Goal: Task Accomplishment & Management: Complete application form

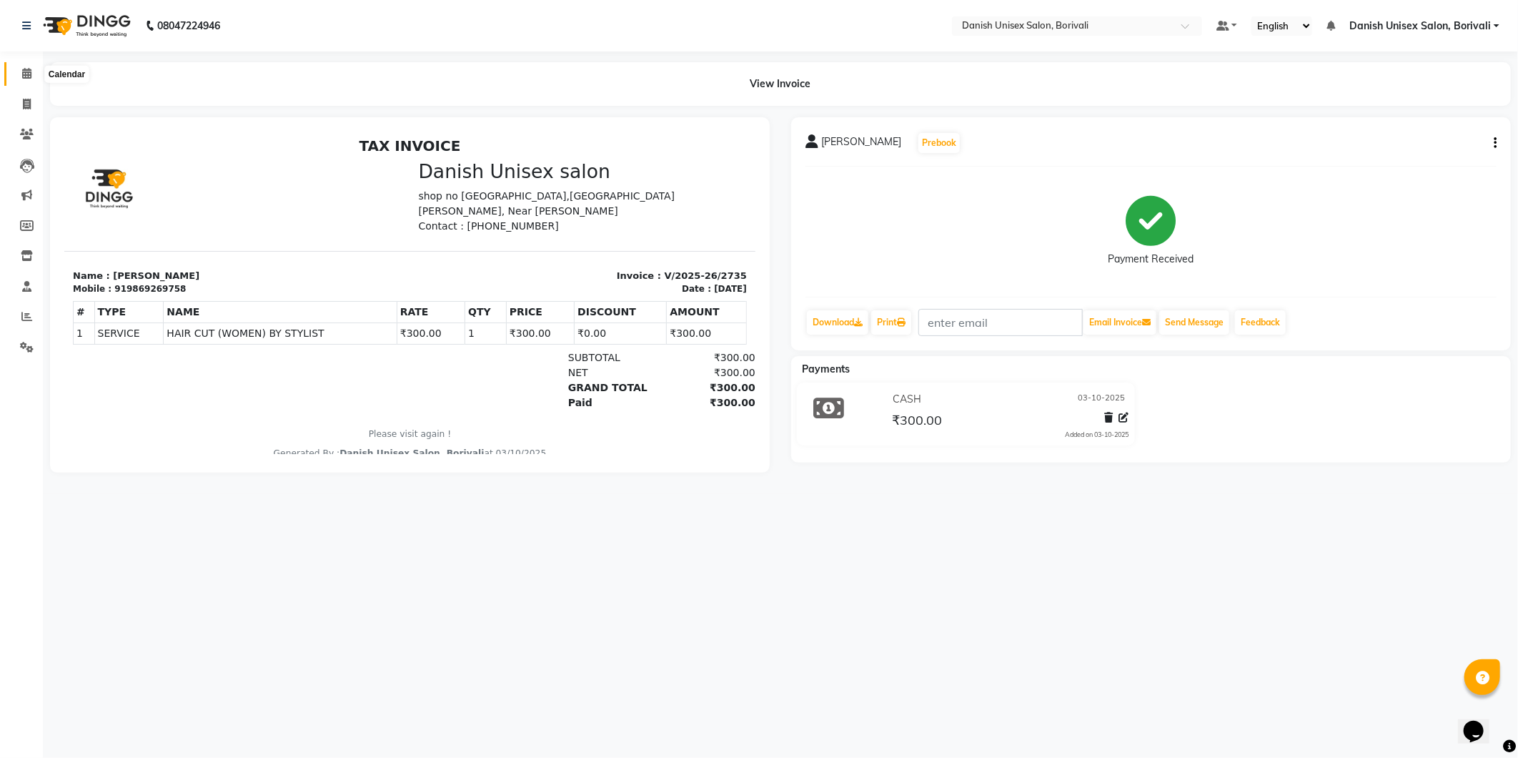
click at [24, 75] on icon at bounding box center [26, 73] width 9 height 11
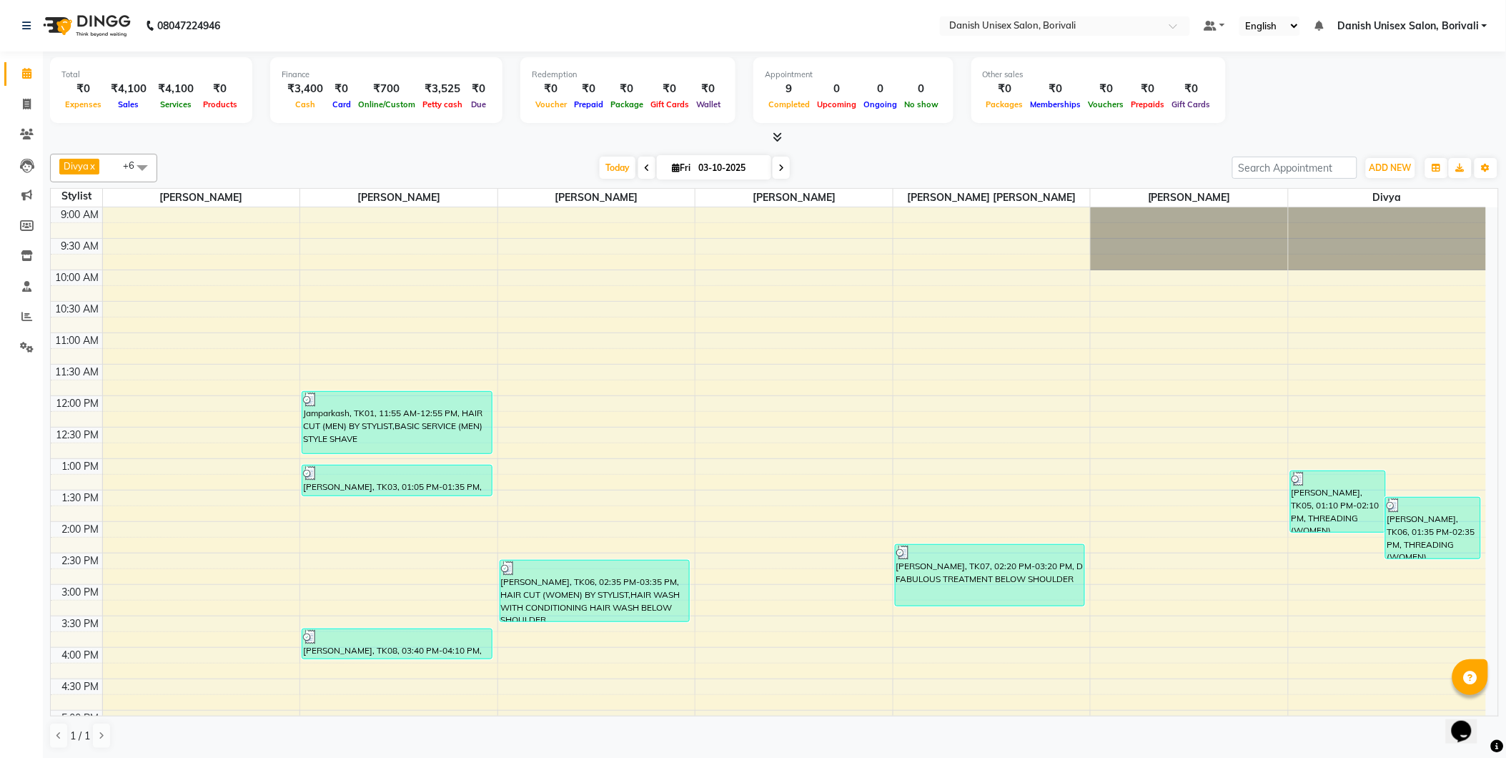
click at [167, 126] on div "Total ₹0 Expenses ₹4,100 Sales ₹4,100 Services ₹0 Products Finance ₹3,400 Cash …" at bounding box center [774, 98] width 1449 height 94
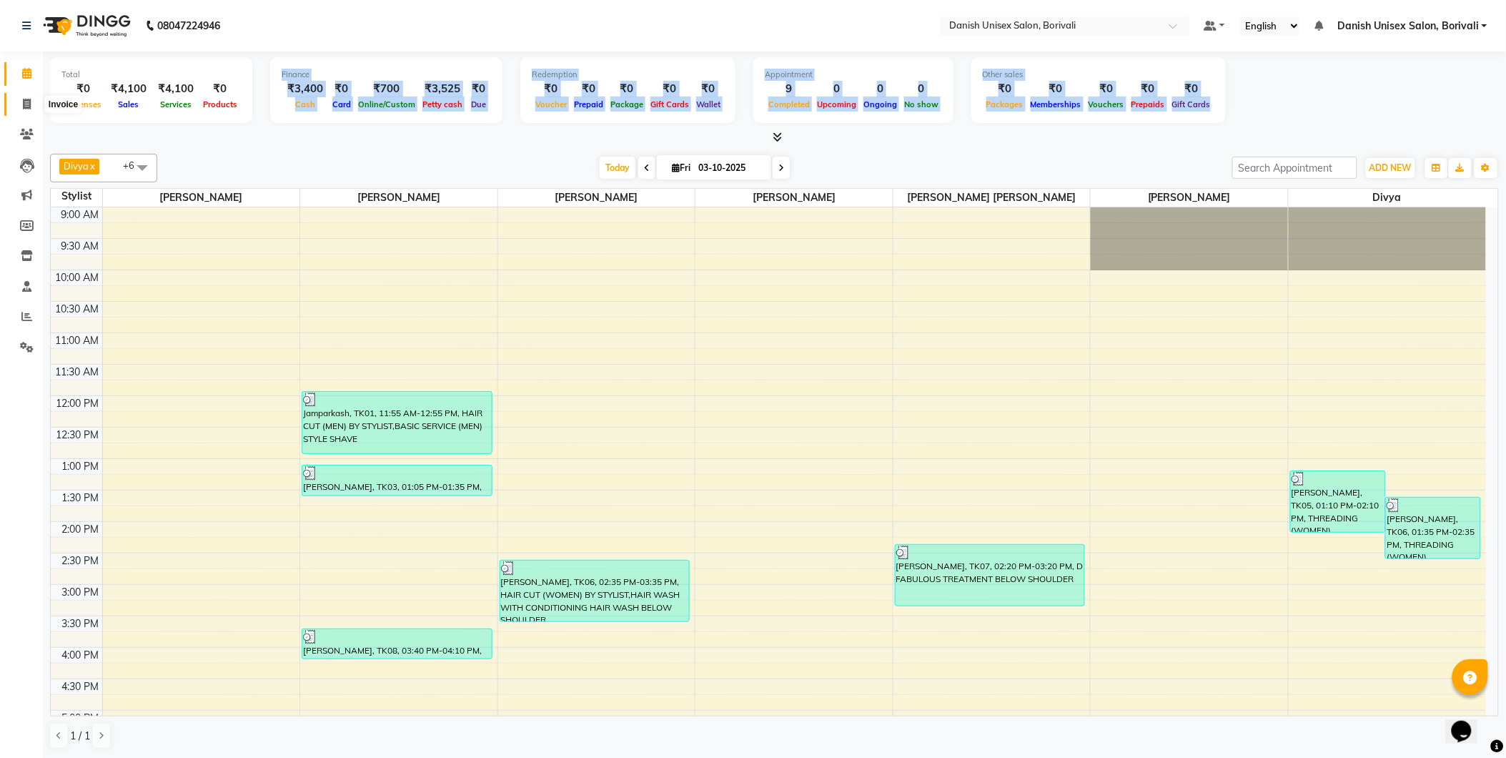
click at [31, 104] on span at bounding box center [26, 104] width 25 height 16
select select "7068"
select select "service"
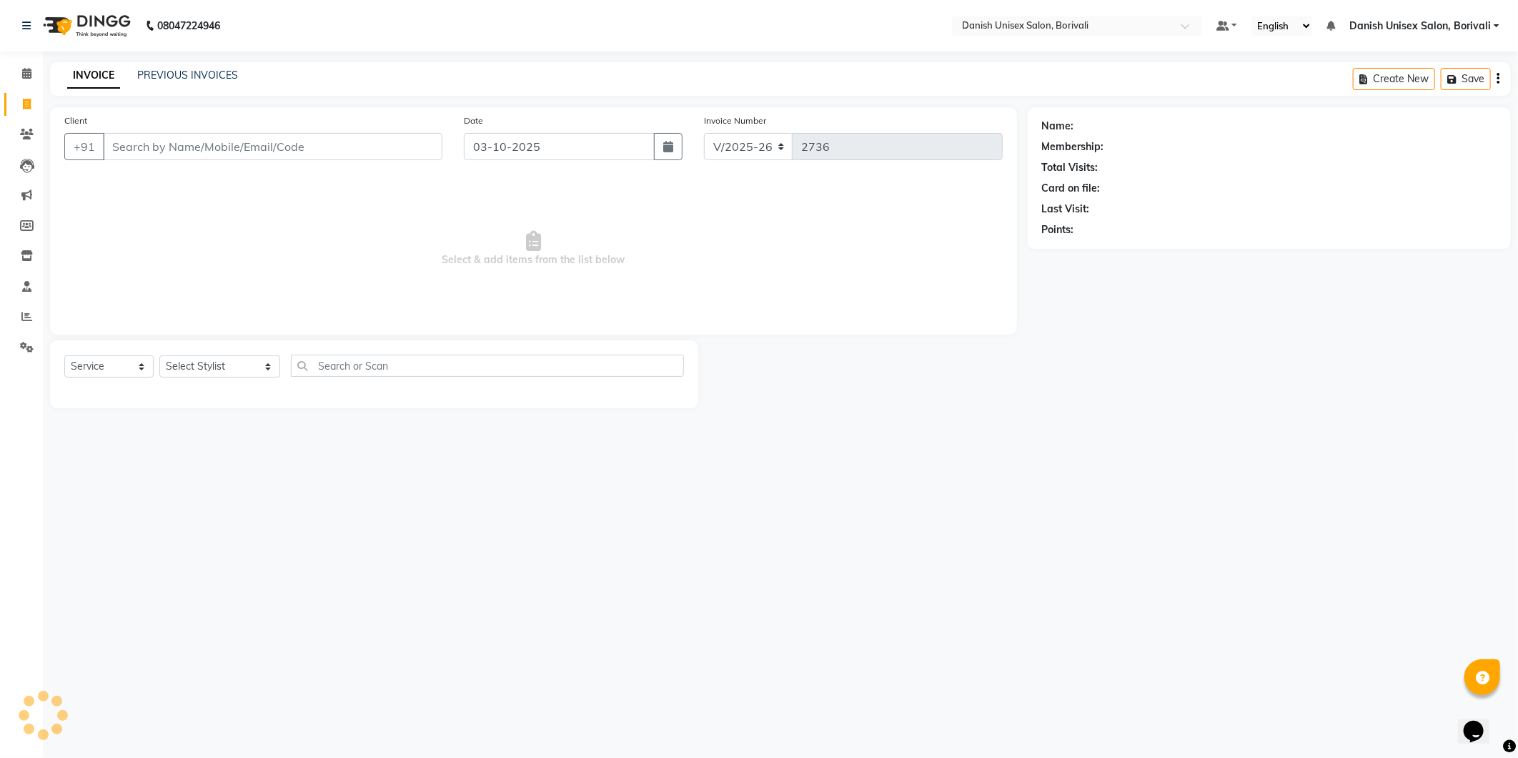
click at [327, 137] on input "Client" at bounding box center [272, 146] width 339 height 27
type input "9867597755"
click at [412, 146] on span "Add Client" at bounding box center [405, 146] width 56 height 14
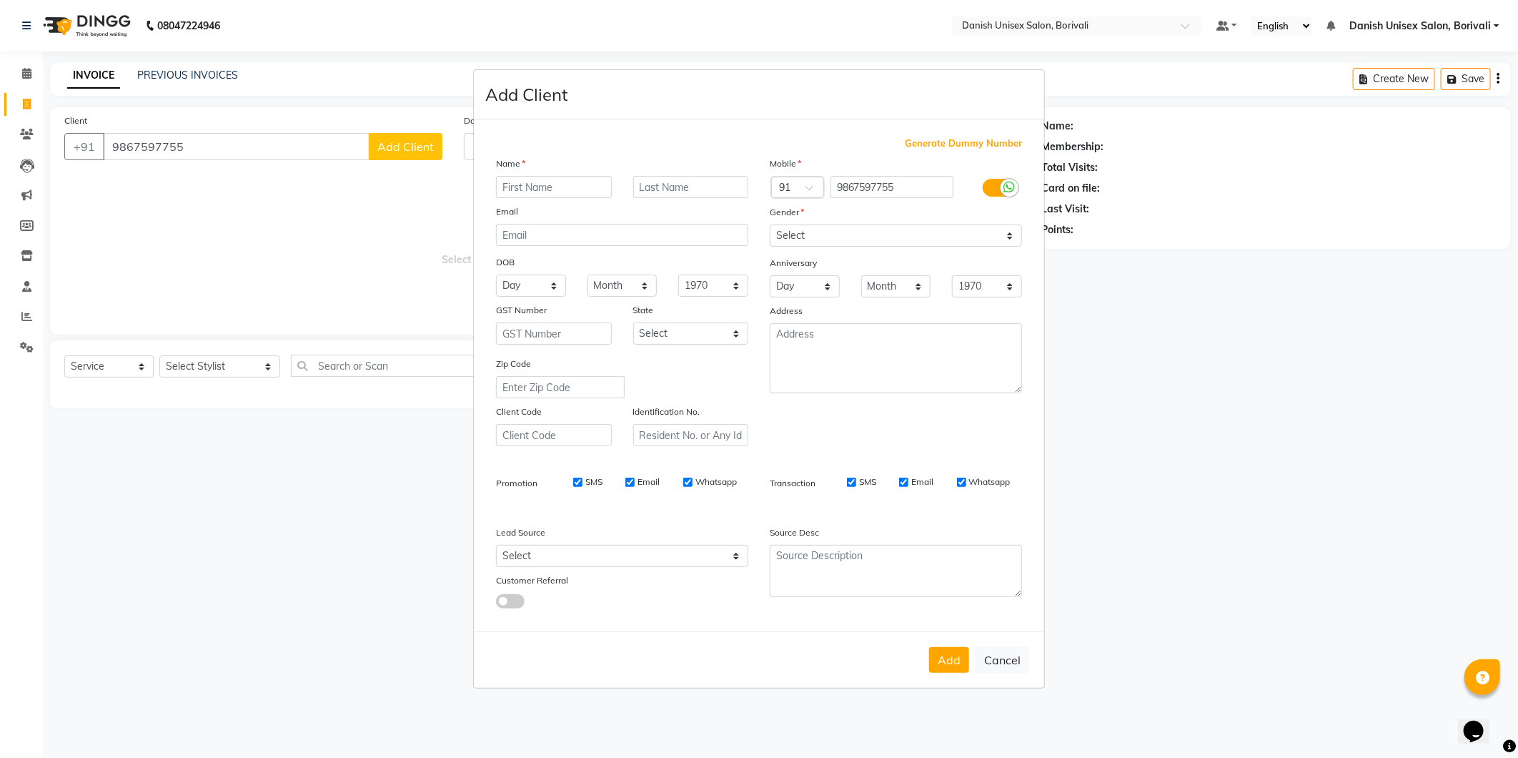
click at [532, 191] on input "text" at bounding box center [554, 187] width 116 height 22
type input "Parth"
click at [892, 237] on select "Select [DEMOGRAPHIC_DATA] [DEMOGRAPHIC_DATA] Other Prefer Not To Say" at bounding box center [896, 235] width 252 height 22
select select "[DEMOGRAPHIC_DATA]"
click at [770, 224] on select "Select [DEMOGRAPHIC_DATA] [DEMOGRAPHIC_DATA] Other Prefer Not To Say" at bounding box center [896, 235] width 252 height 22
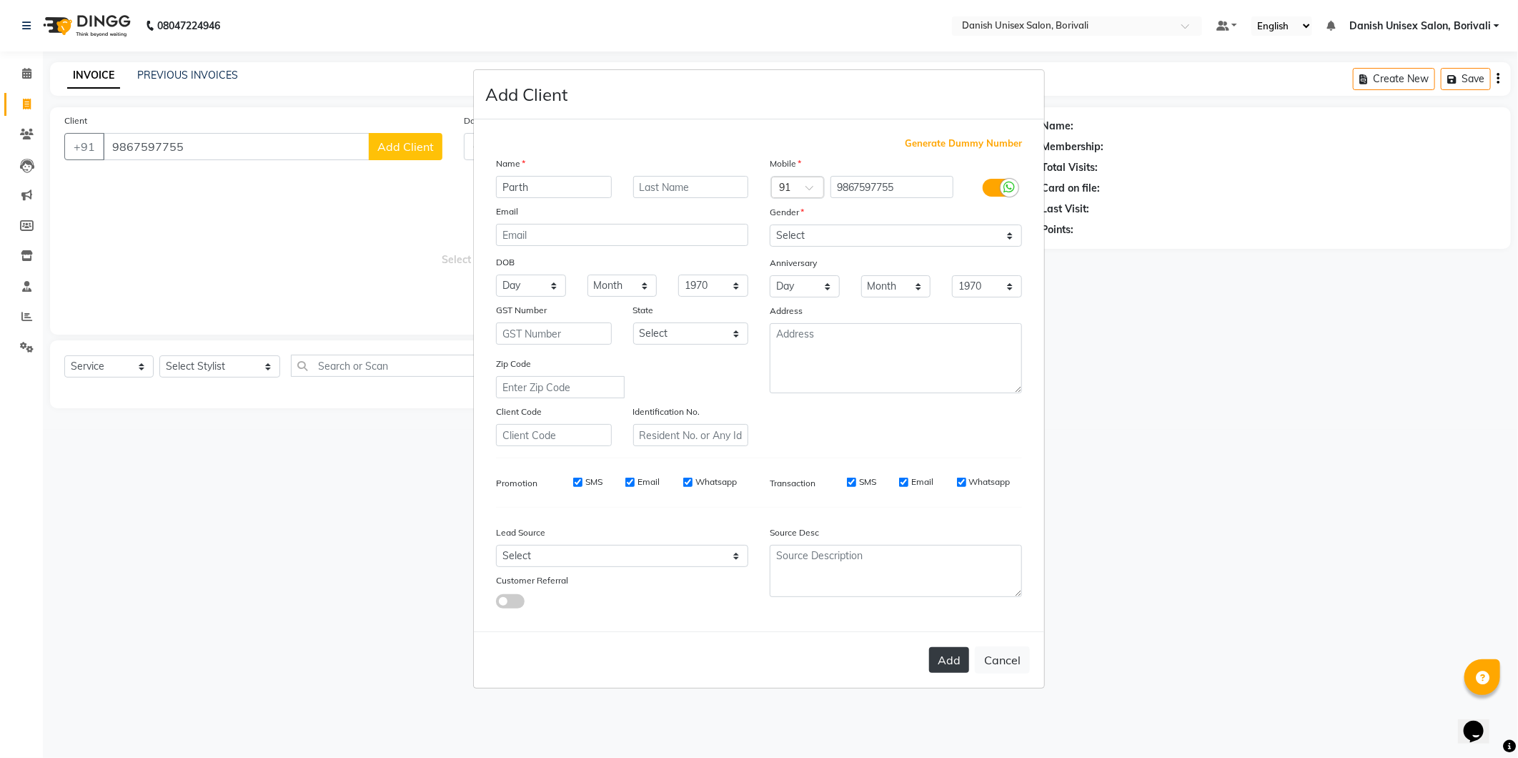
click at [943, 656] on button "Add" at bounding box center [949, 660] width 40 height 26
select select
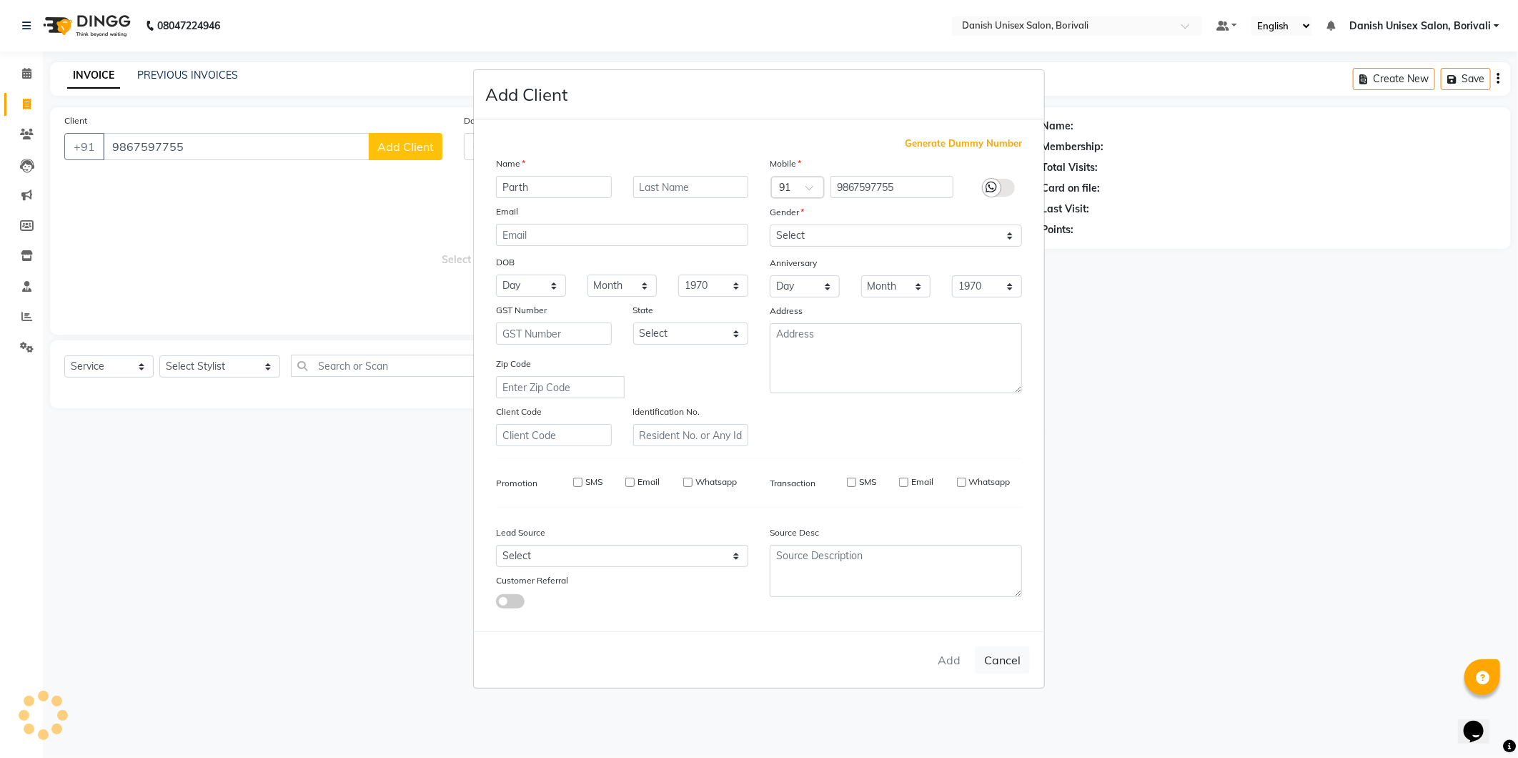
select select
checkbox input "false"
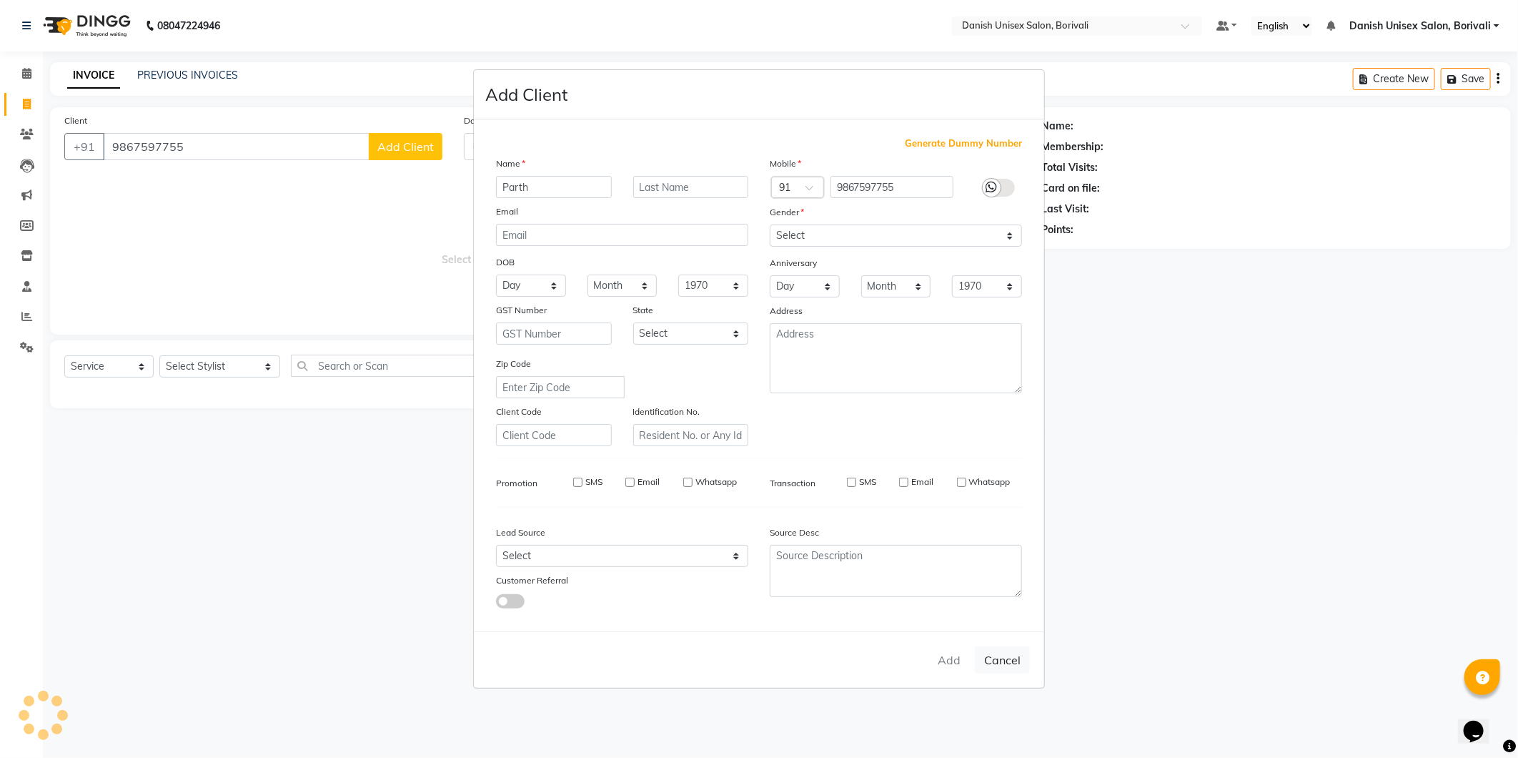
checkbox input "false"
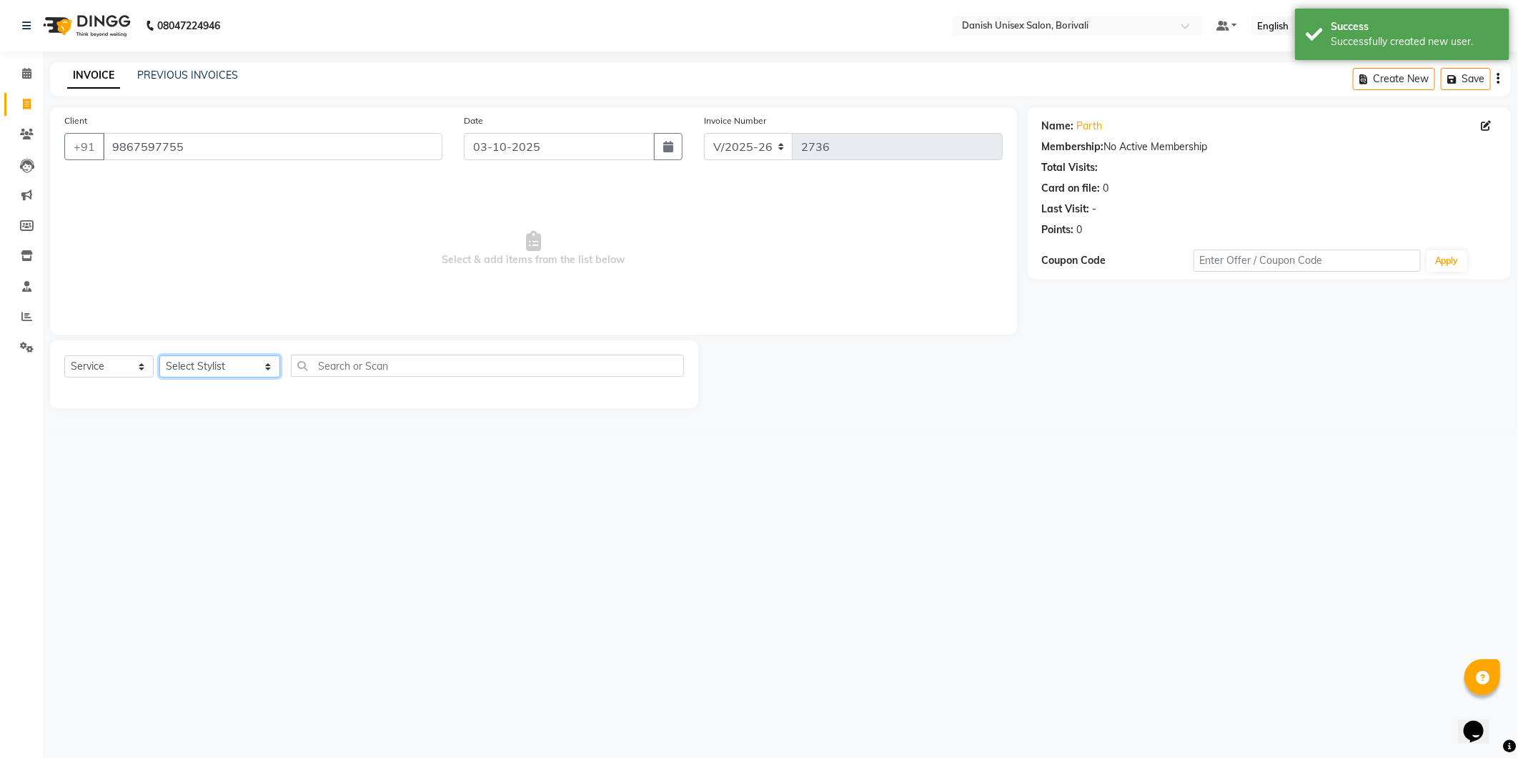
click at [259, 372] on select "Select Stylist [PERSON_NAME] Bheem [PERSON_NAME] Danish Unisex Salon, [PERSON_N…" at bounding box center [219, 366] width 121 height 22
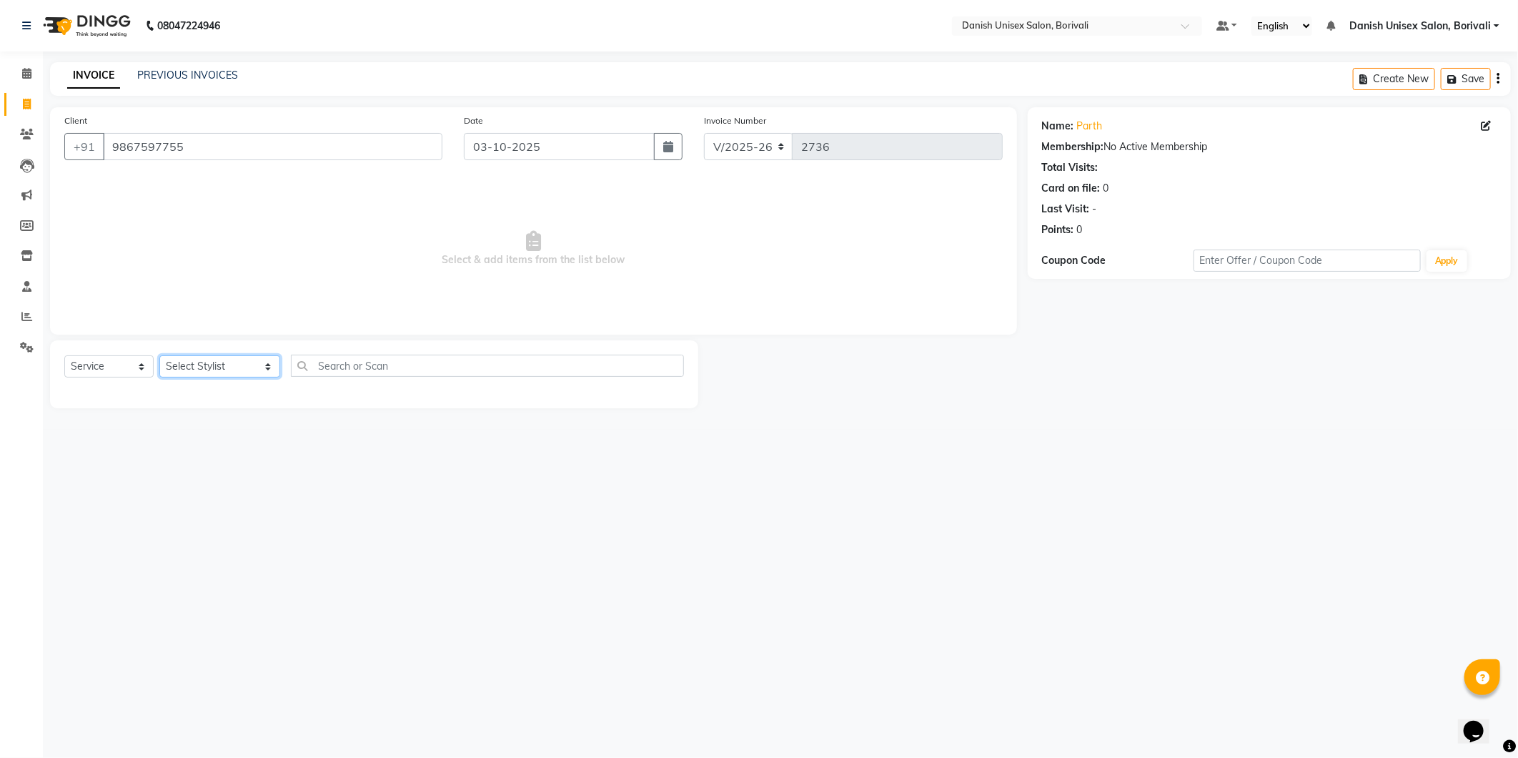
select select "93636"
click at [159, 356] on select "Select Stylist [PERSON_NAME] Bheem [PERSON_NAME] Danish Unisex Salon, [PERSON_N…" at bounding box center [219, 366] width 121 height 22
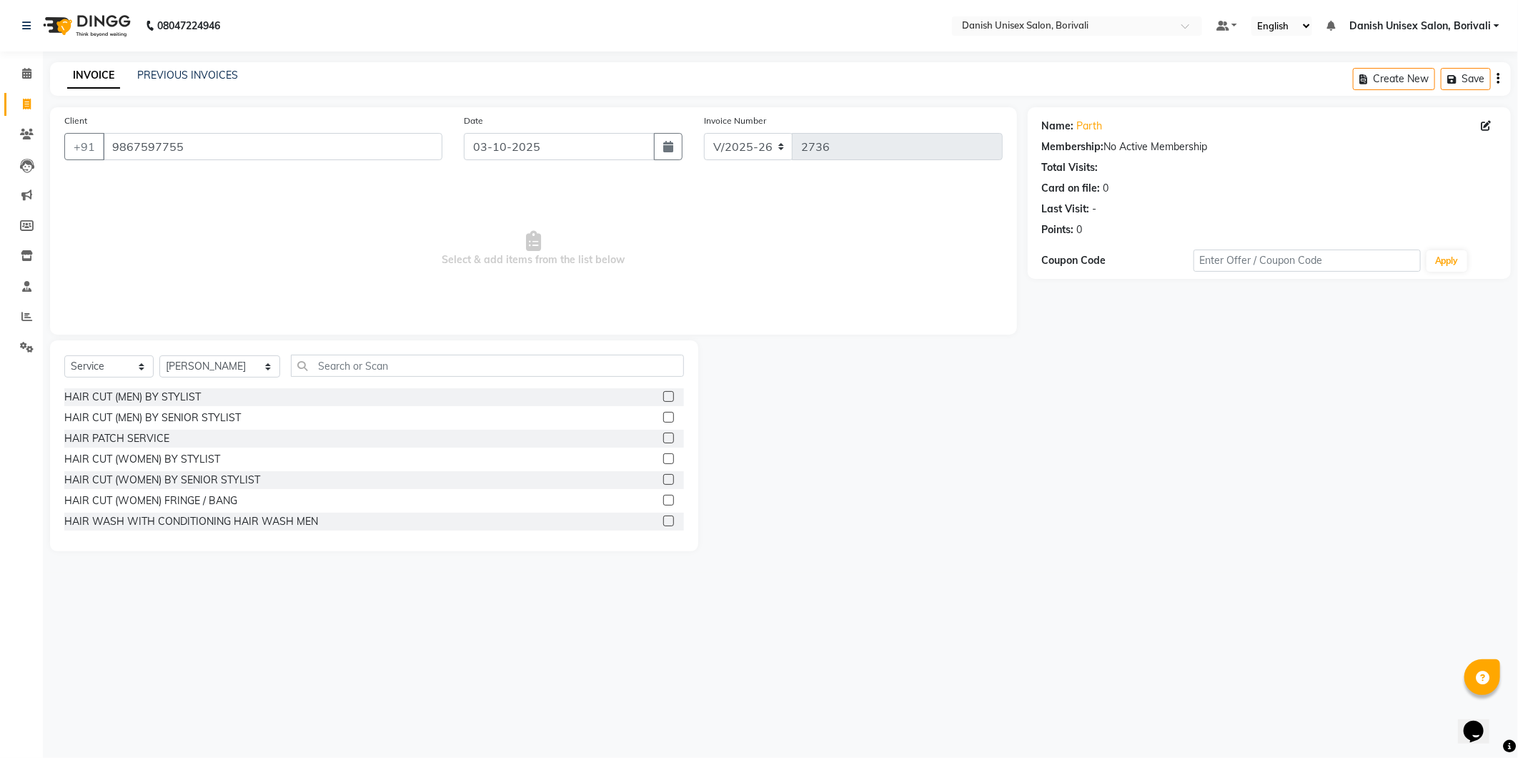
click at [663, 397] on label at bounding box center [668, 396] width 11 height 11
click at [663, 397] on input "checkbox" at bounding box center [667, 396] width 9 height 9
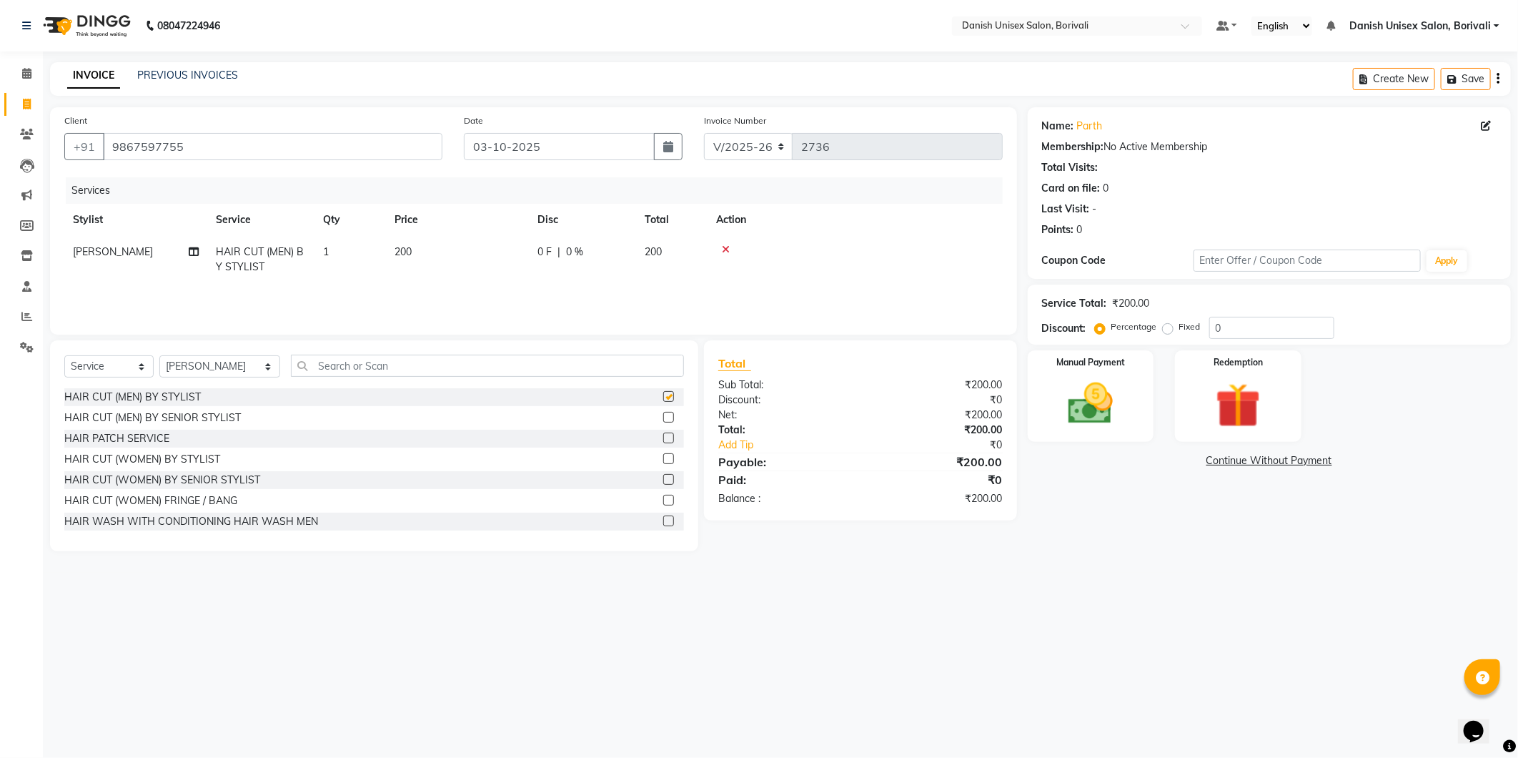
checkbox input "false"
click at [255, 365] on select "Select Stylist [PERSON_NAME] Bheem [PERSON_NAME] Danish Unisex Salon, [PERSON_N…" at bounding box center [219, 366] width 121 height 22
select select "58927"
click at [159, 356] on select "Select Stylist [PERSON_NAME] Bheem [PERSON_NAME] Danish Unisex Salon, [PERSON_N…" at bounding box center [219, 366] width 121 height 22
click at [663, 394] on div at bounding box center [673, 397] width 21 height 18
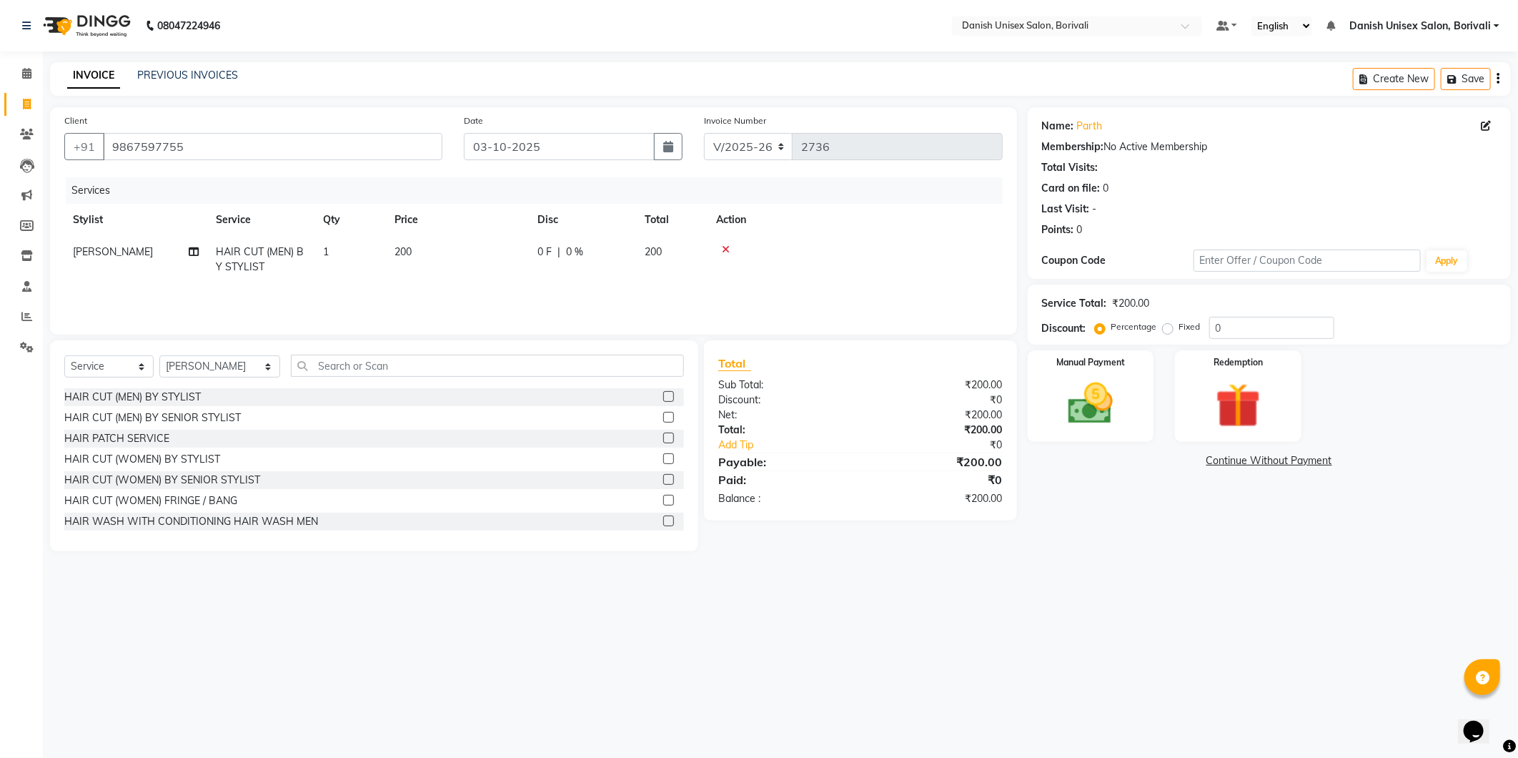
click at [663, 400] on label at bounding box center [668, 396] width 11 height 11
click at [663, 400] on input "checkbox" at bounding box center [667, 396] width 9 height 9
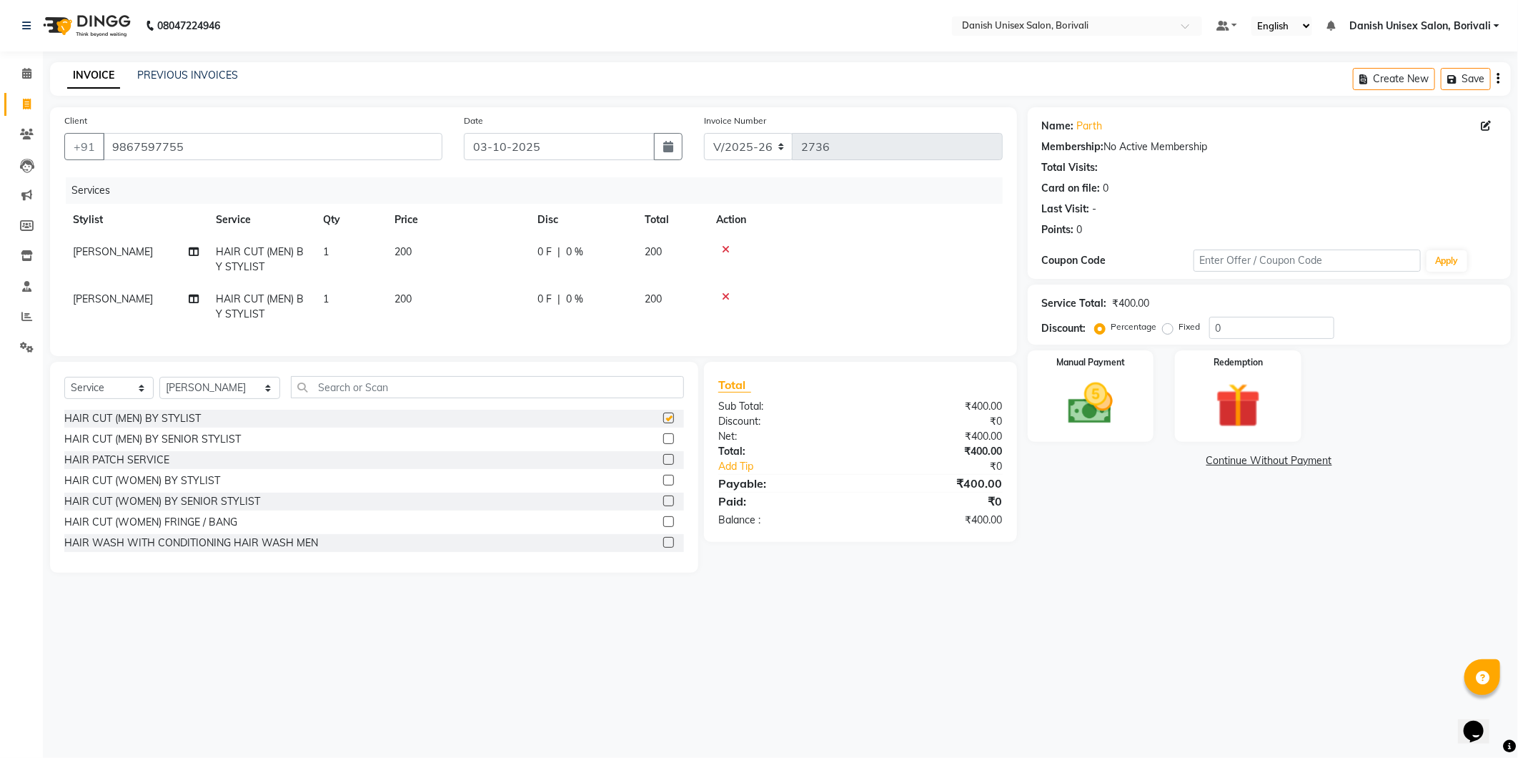
checkbox input "false"
click at [1093, 415] on img at bounding box center [1091, 404] width 76 height 54
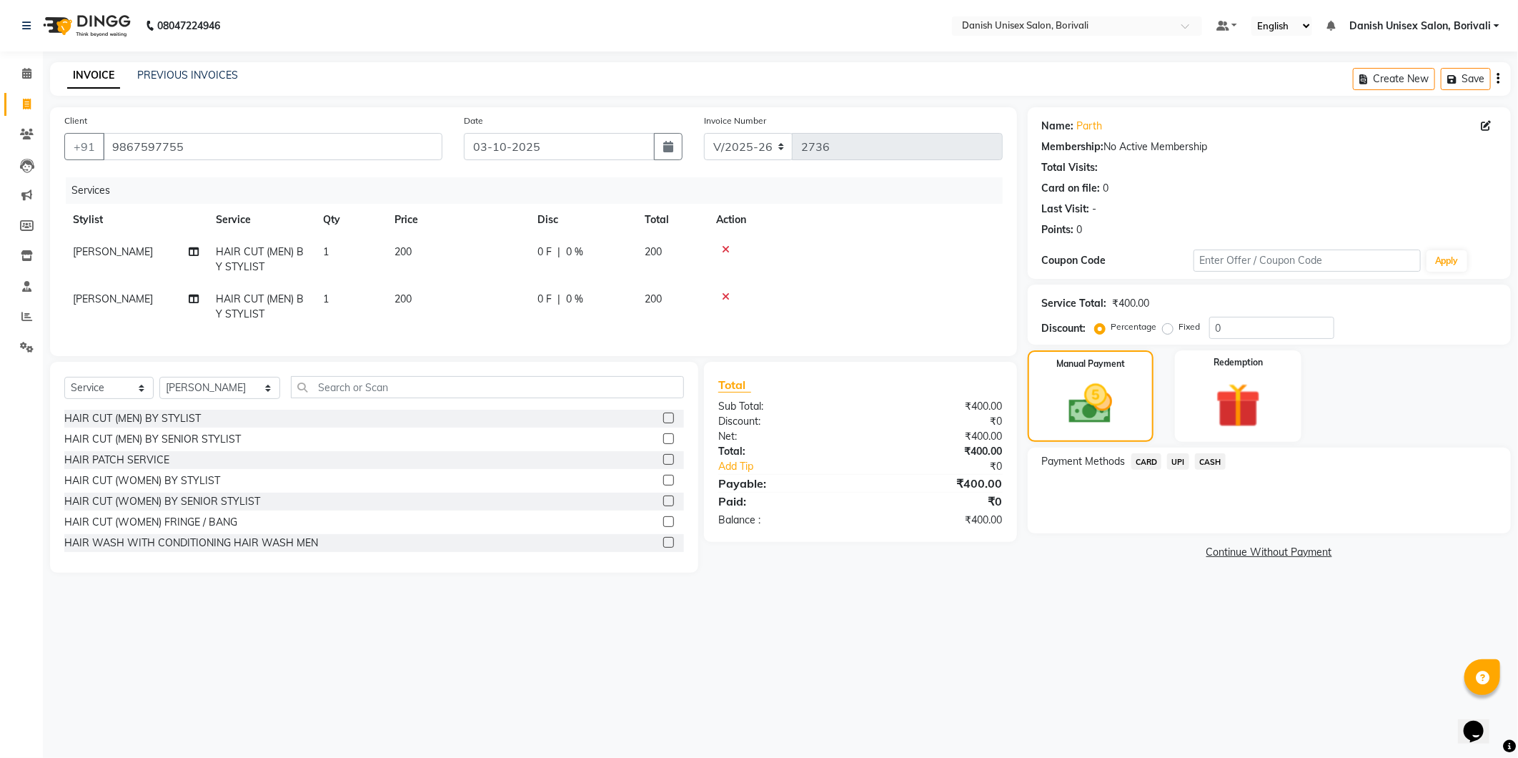
click at [1216, 462] on span "CASH" at bounding box center [1210, 461] width 31 height 16
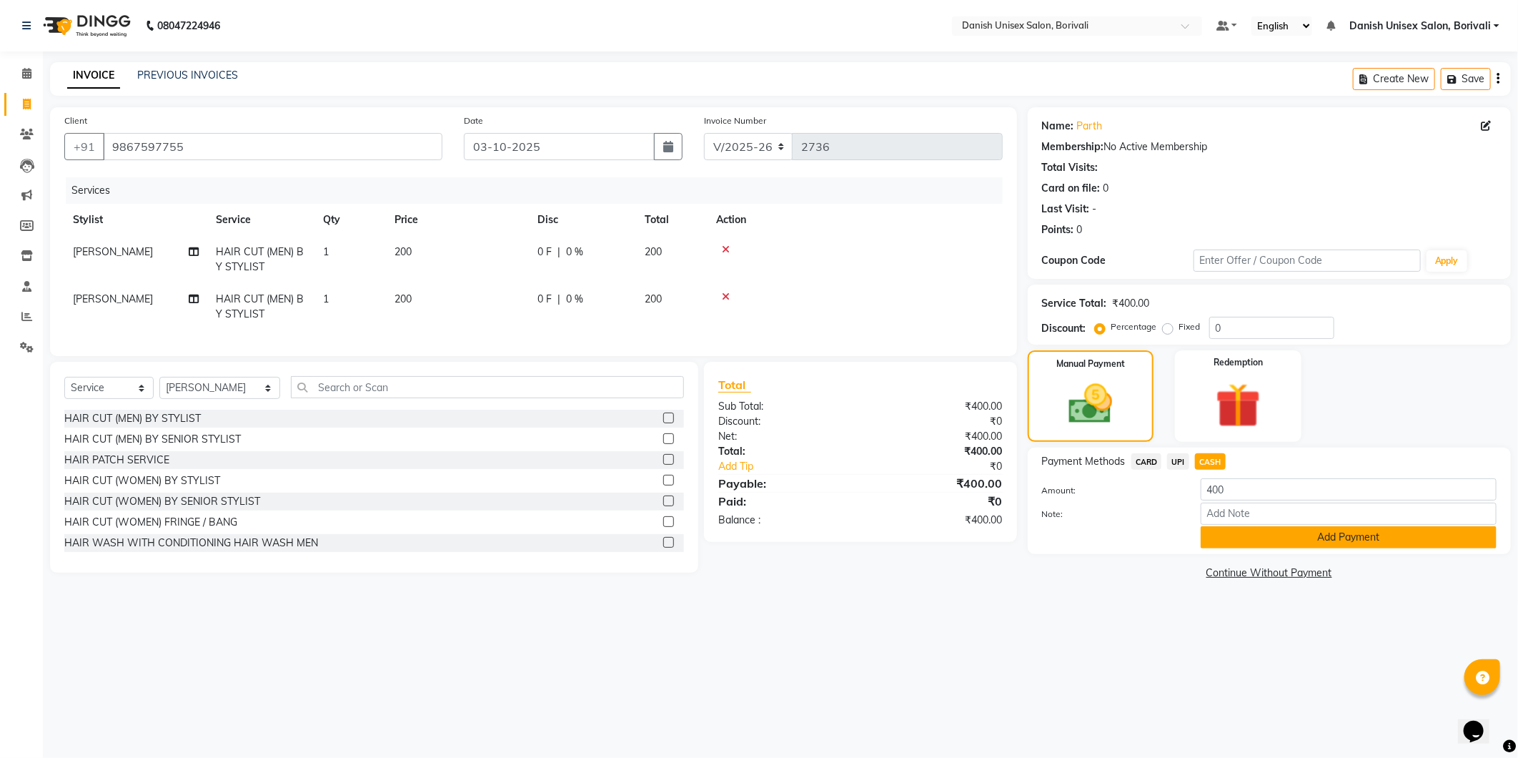
click at [1225, 542] on button "Add Payment" at bounding box center [1349, 537] width 296 height 22
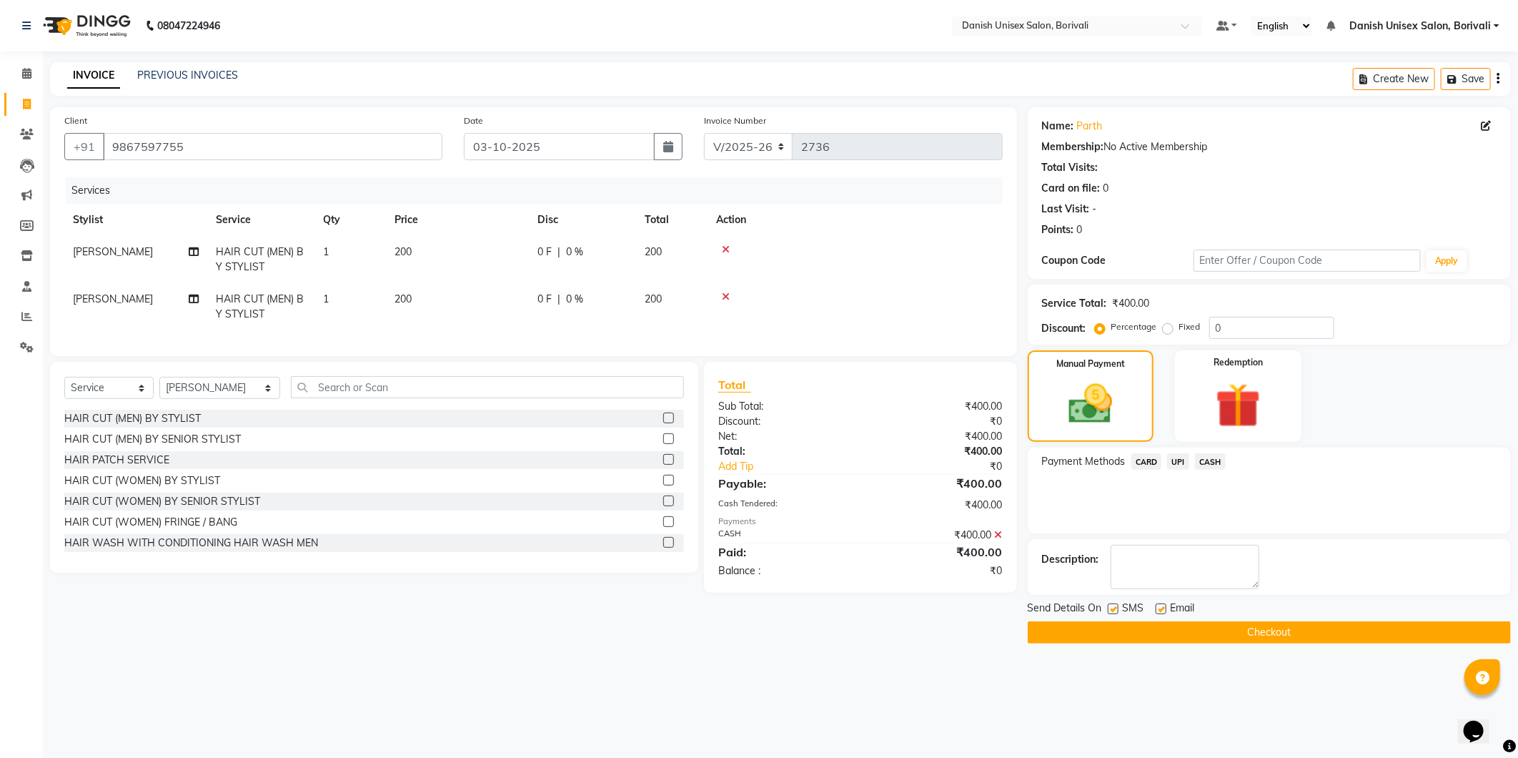
click at [1193, 633] on button "Checkout" at bounding box center [1269, 632] width 483 height 22
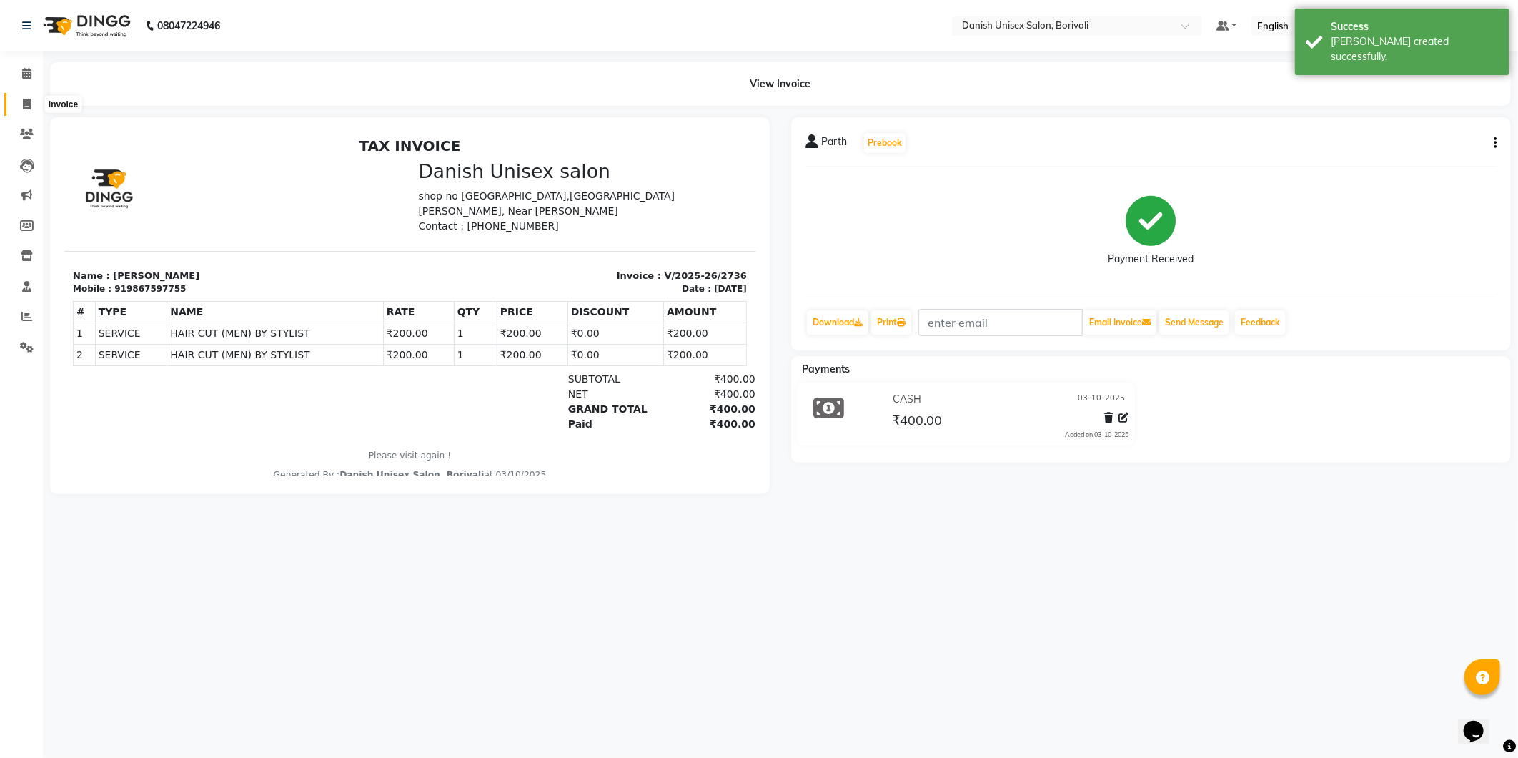
click at [24, 101] on icon at bounding box center [27, 104] width 8 height 11
select select "service"
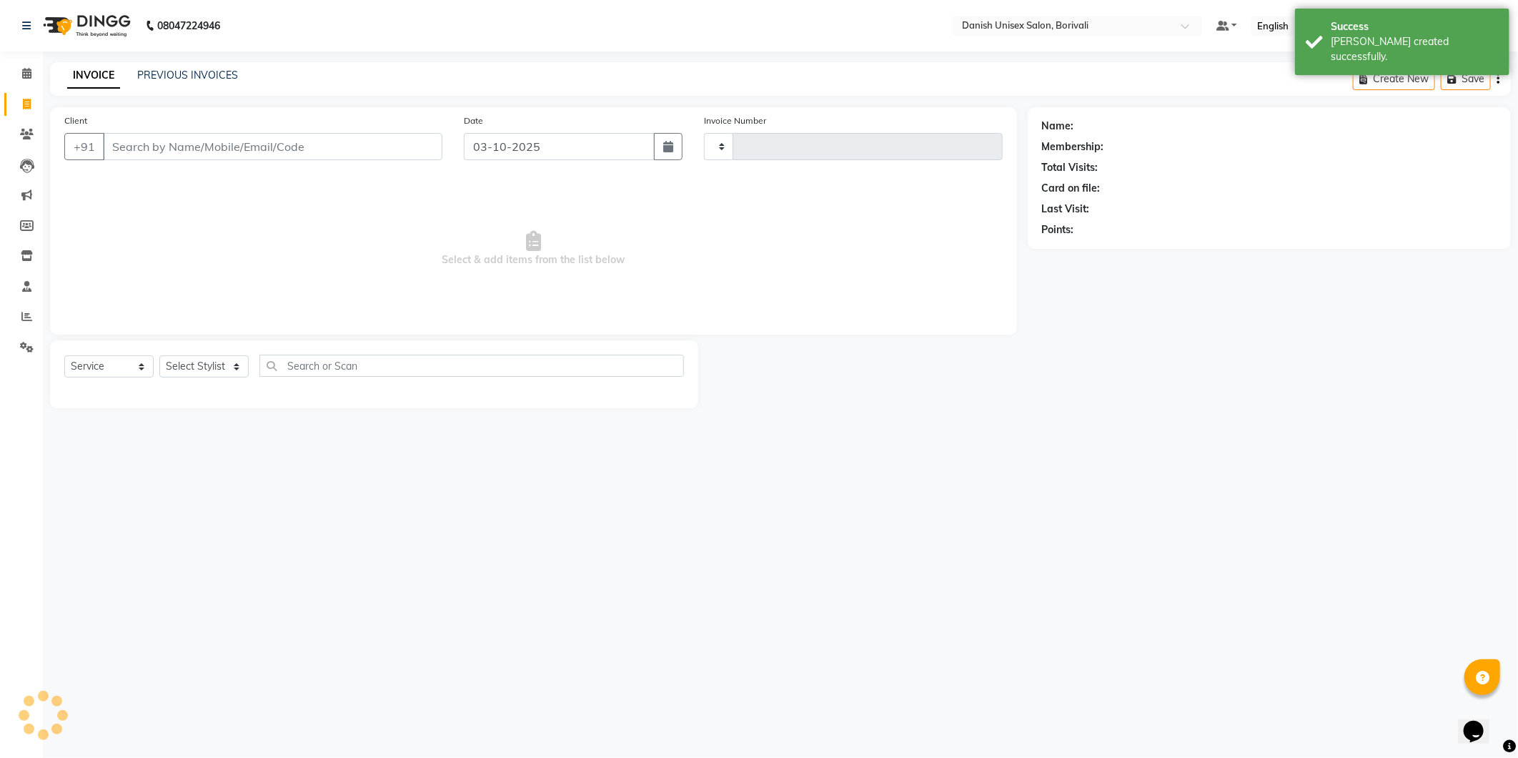
type input "2737"
select select "7068"
